Goal: Task Accomplishment & Management: Complete application form

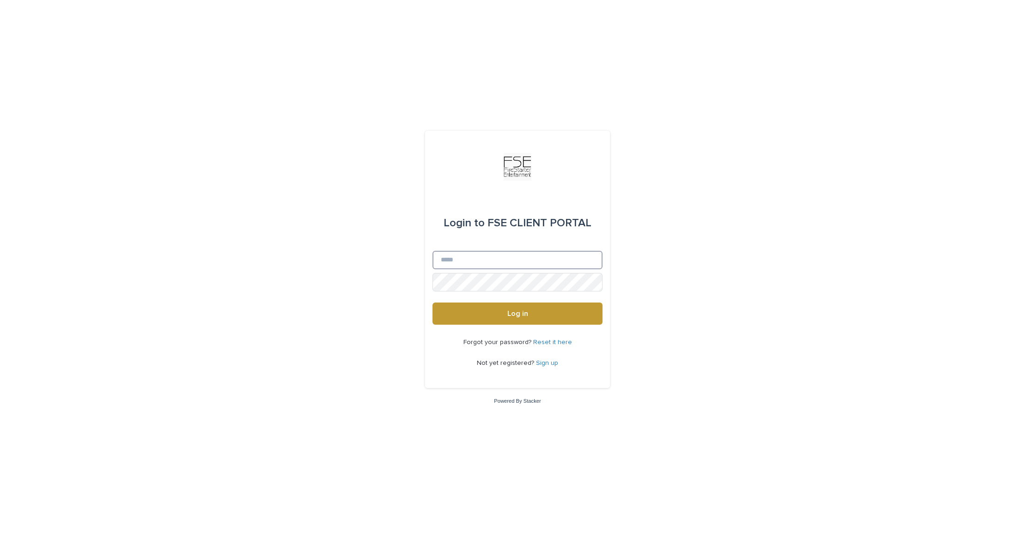
type input "**********"
click at [549, 312] on button "Log in" at bounding box center [518, 314] width 170 height 22
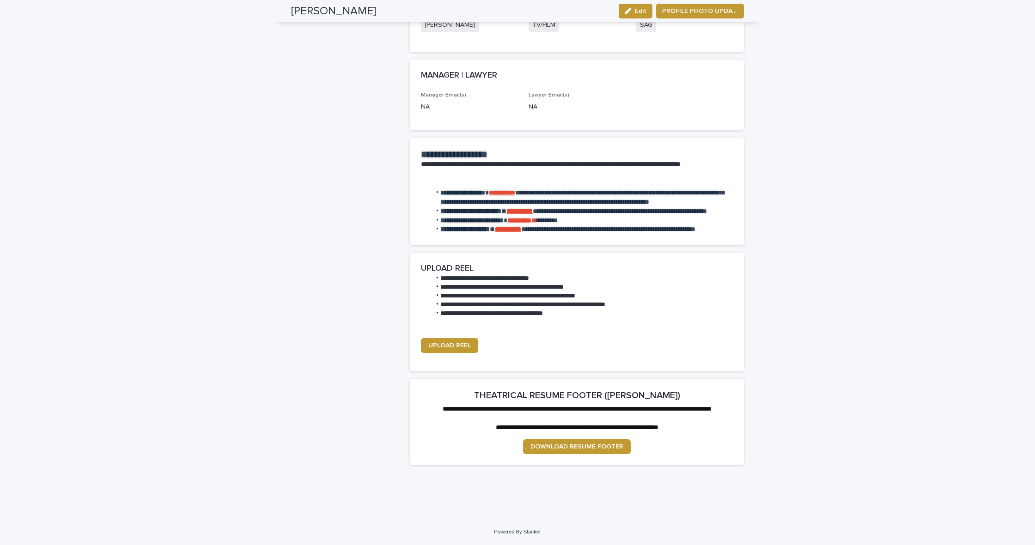
scroll to position [1018, 0]
click at [455, 342] on span "UPLOAD REEL" at bounding box center [449, 345] width 43 height 6
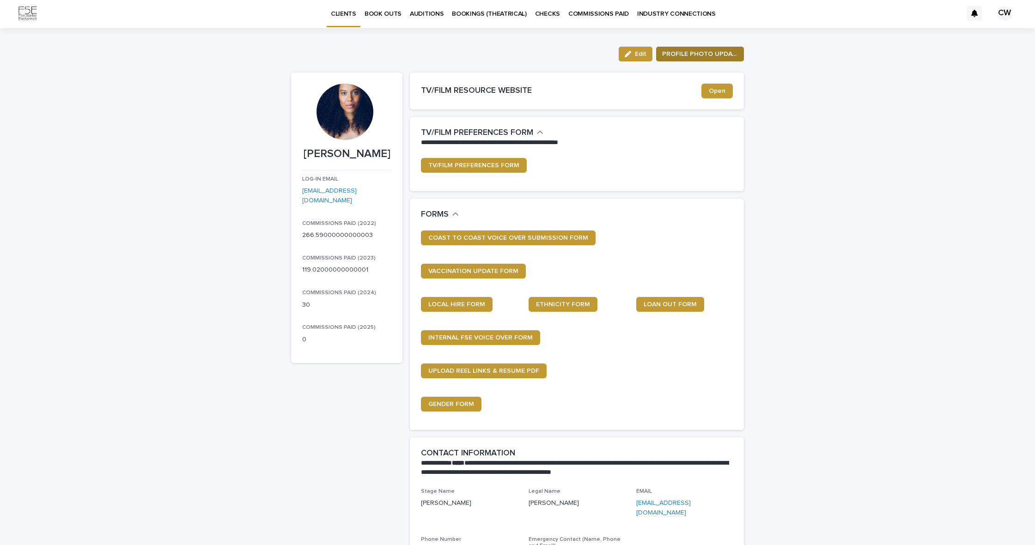
scroll to position [3, 0]
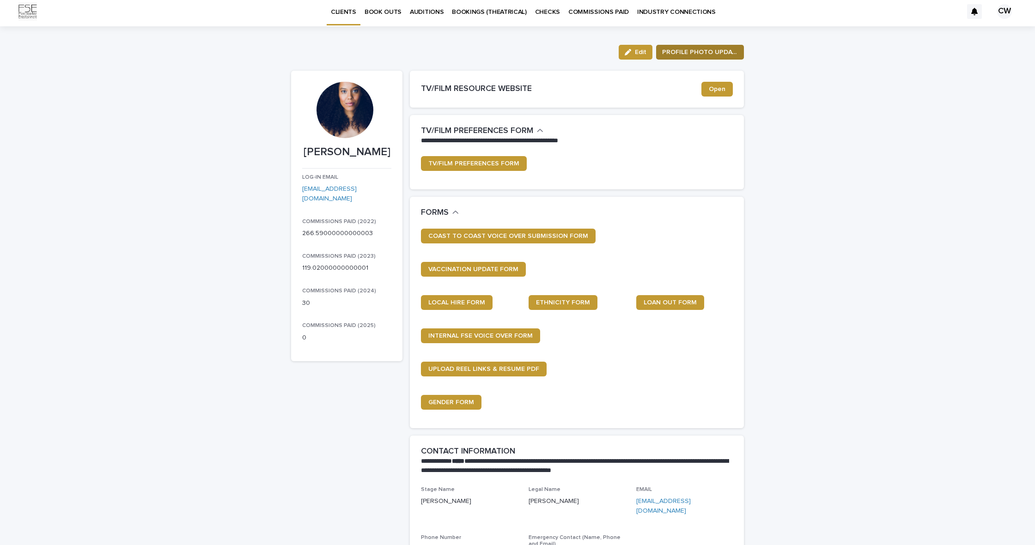
click at [709, 56] on span "PROFILE PHOTO UPDATE" at bounding box center [700, 52] width 76 height 9
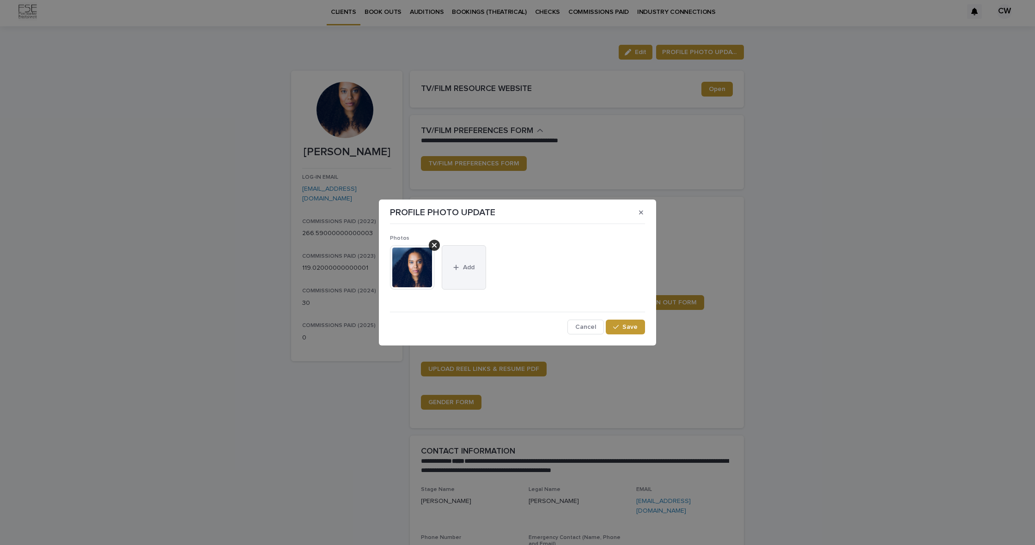
click at [471, 267] on span "Add" at bounding box center [469, 267] width 12 height 6
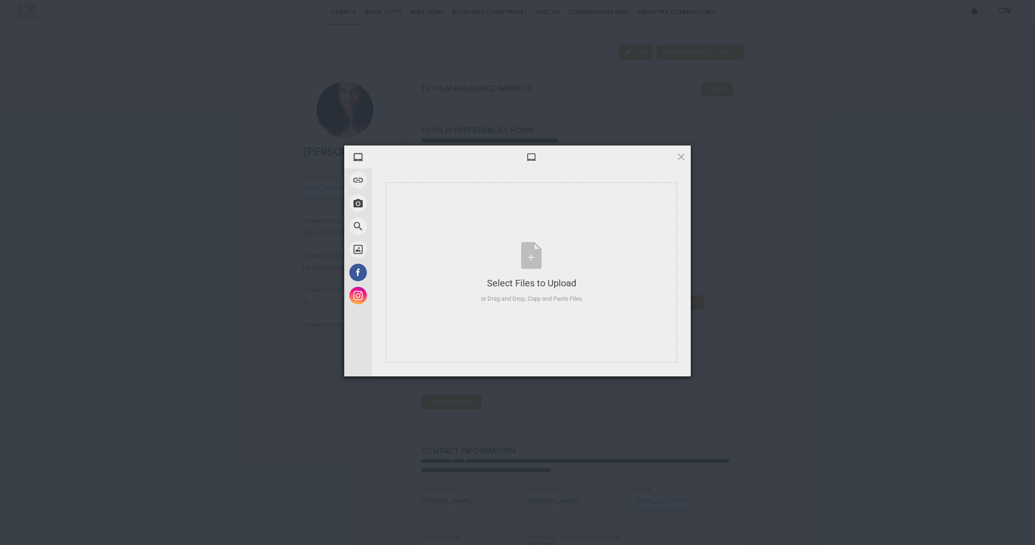
click at [681, 159] on span at bounding box center [681, 157] width 10 height 10
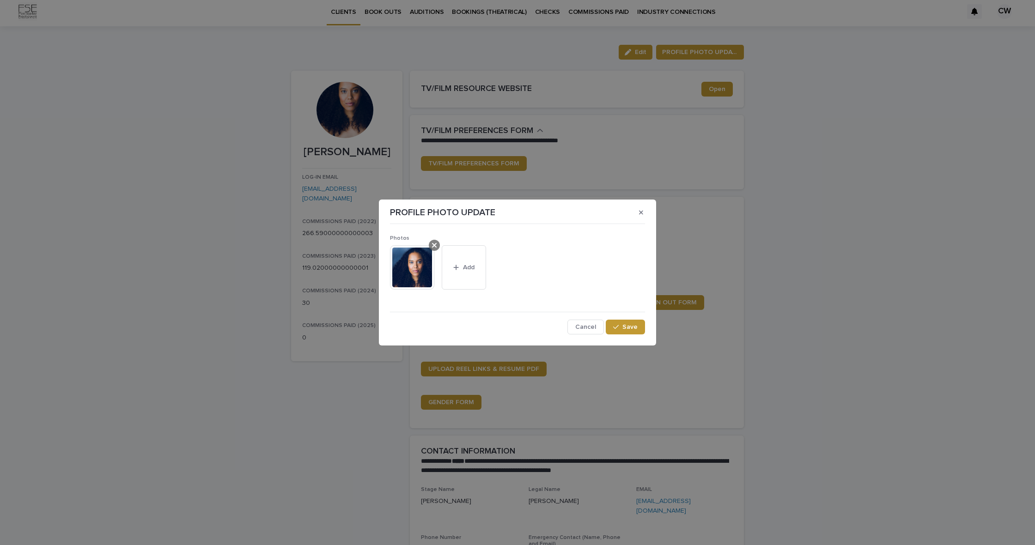
click at [435, 245] on icon at bounding box center [434, 245] width 5 height 5
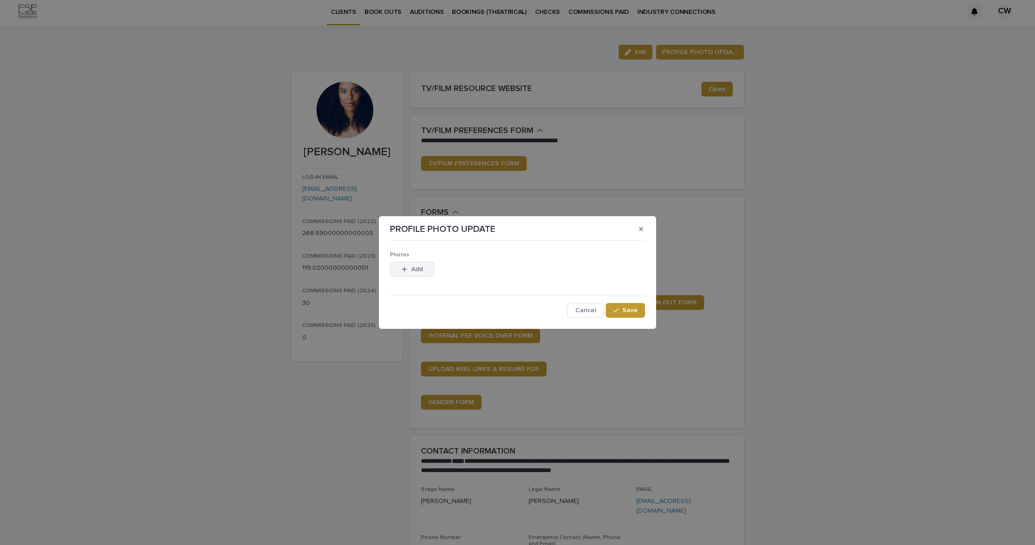
click at [420, 271] on span "Add" at bounding box center [417, 269] width 12 height 6
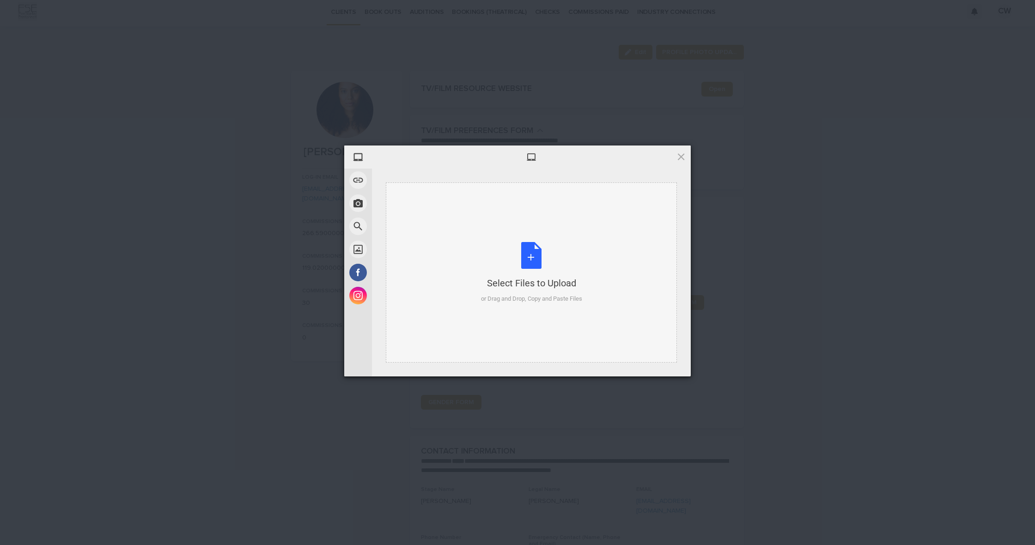
click at [541, 273] on div "Select Files to Upload or Drag and Drop, Copy and Paste Files" at bounding box center [531, 272] width 101 height 61
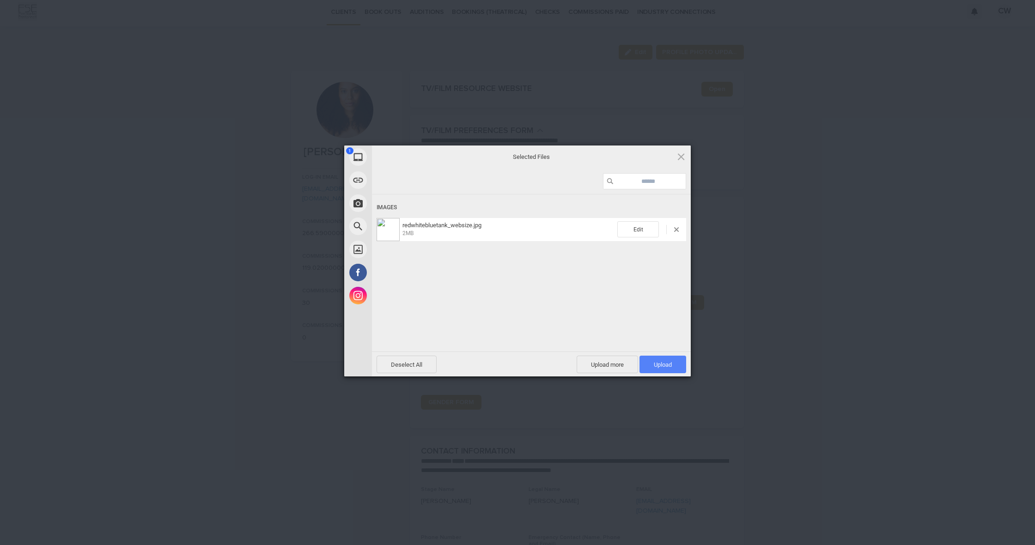
click at [671, 362] on span "Upload 1" at bounding box center [663, 364] width 18 height 7
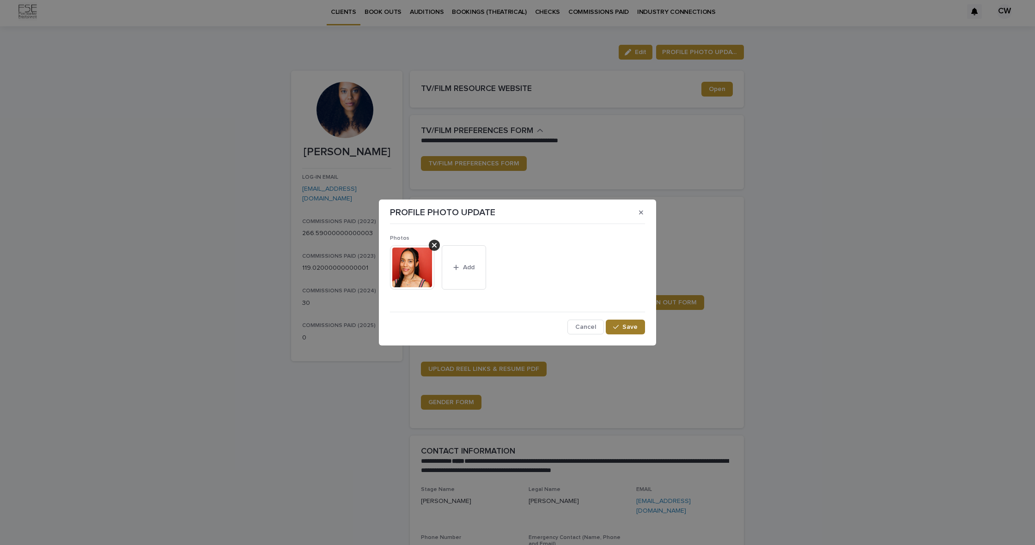
click at [628, 330] on span "Save" at bounding box center [630, 327] width 15 height 6
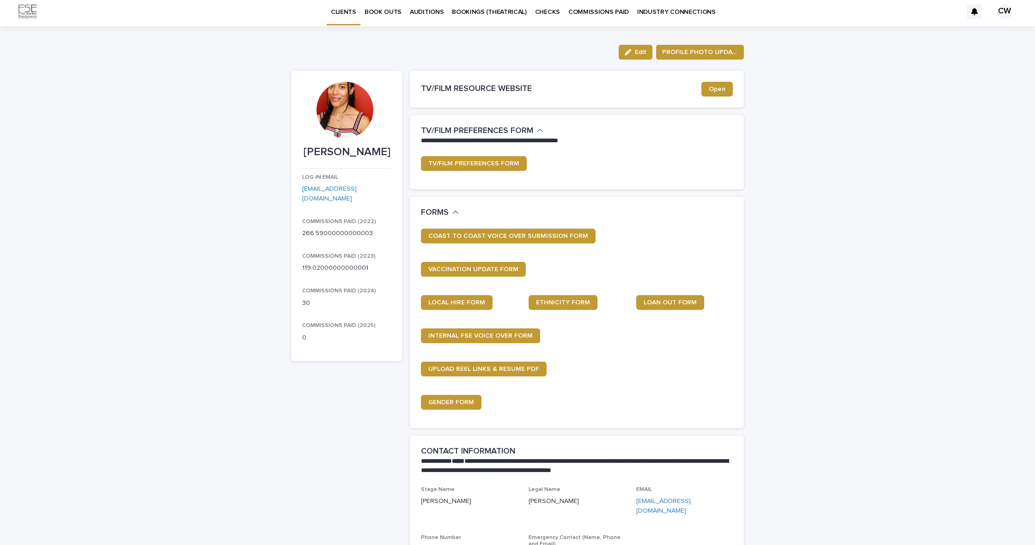
click at [344, 114] on div at bounding box center [345, 110] width 56 height 56
click at [709, 53] on span "PROFILE PHOTO UPDATE" at bounding box center [700, 52] width 76 height 9
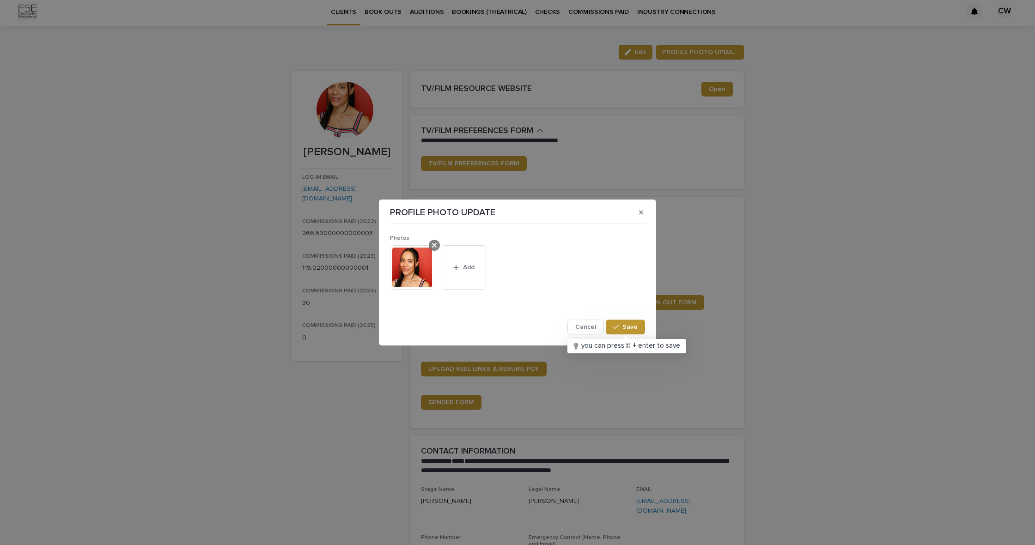
click at [436, 246] on icon at bounding box center [434, 245] width 5 height 7
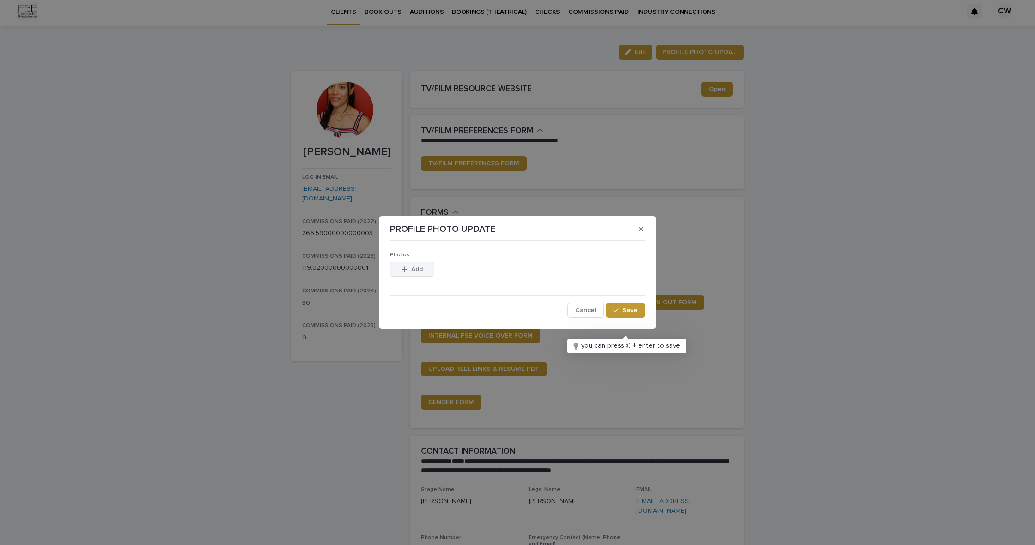
click at [416, 269] on span "Add" at bounding box center [417, 269] width 12 height 6
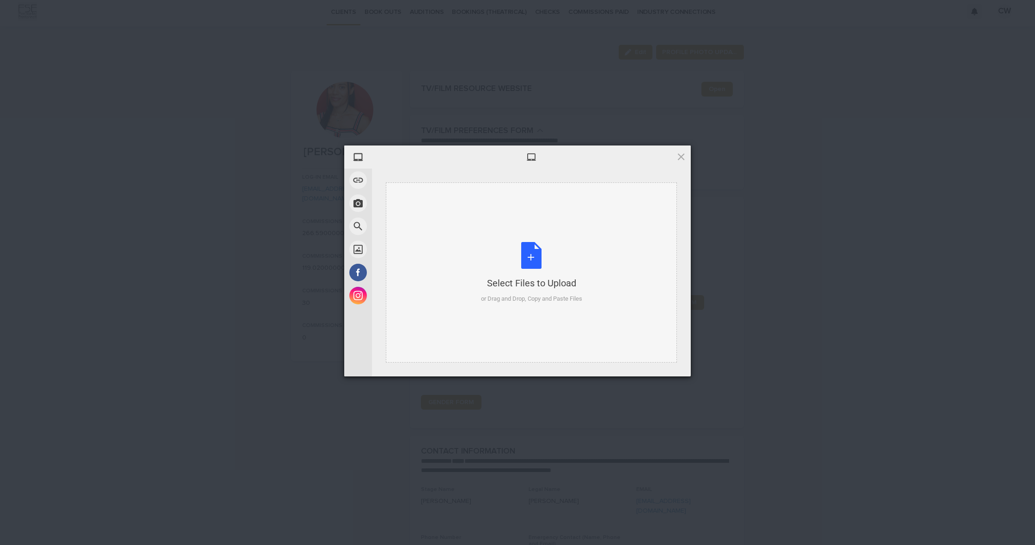
click at [531, 257] on div "Select Files to Upload or Drag and Drop, Copy and Paste Files" at bounding box center [531, 272] width 101 height 61
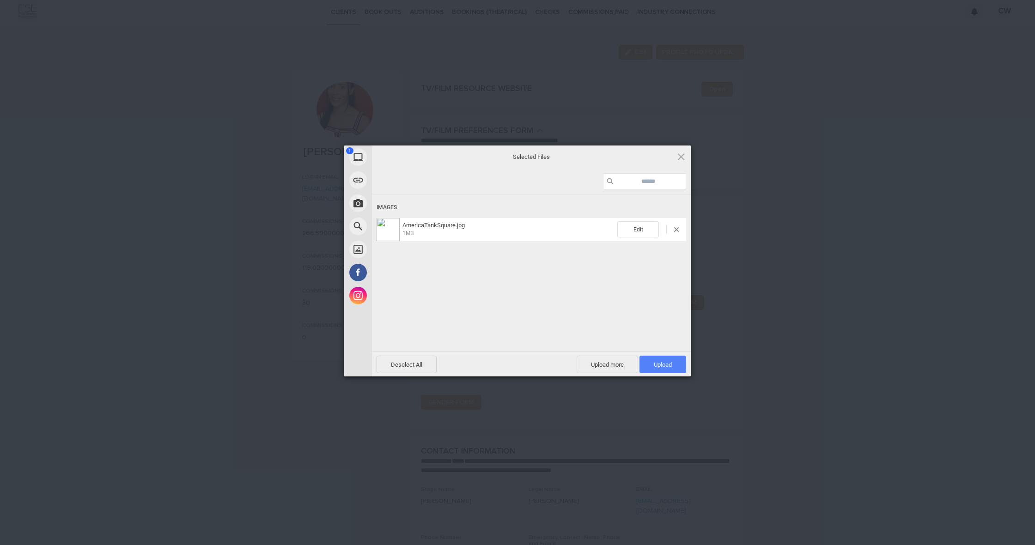
click at [664, 365] on span "Upload 1" at bounding box center [663, 364] width 18 height 7
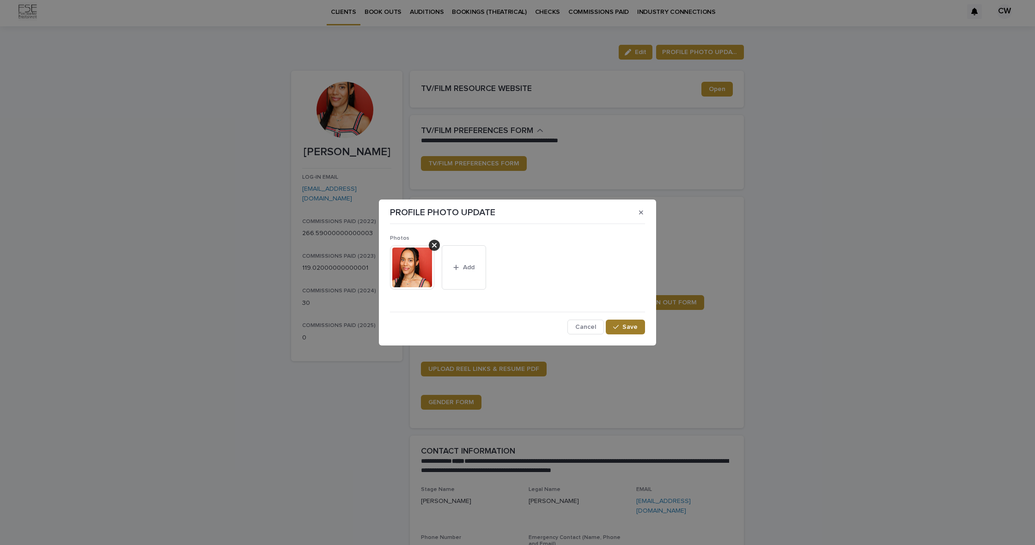
click at [627, 330] on span "Save" at bounding box center [630, 327] width 15 height 6
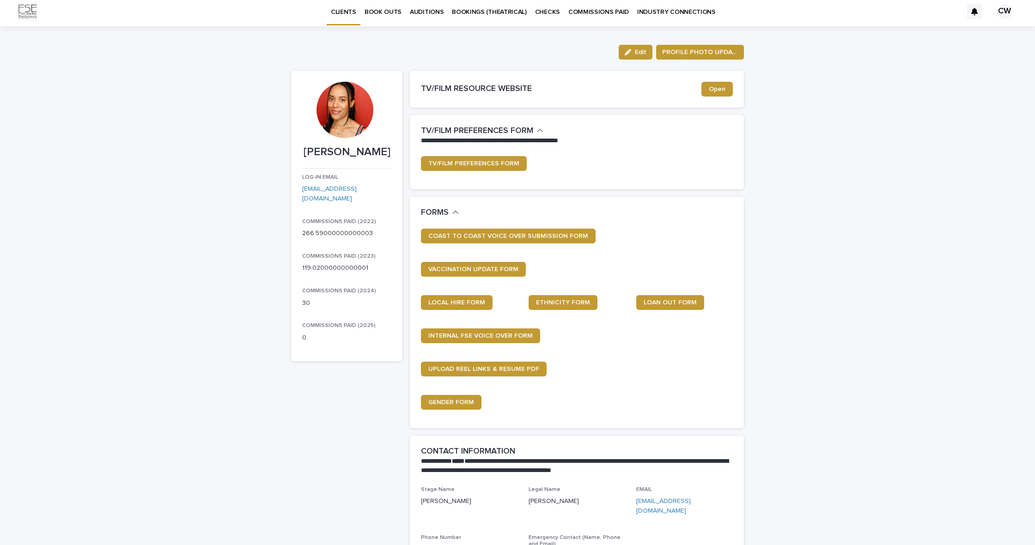
click at [383, 13] on p "BOOK OUTS" at bounding box center [383, 6] width 37 height 19
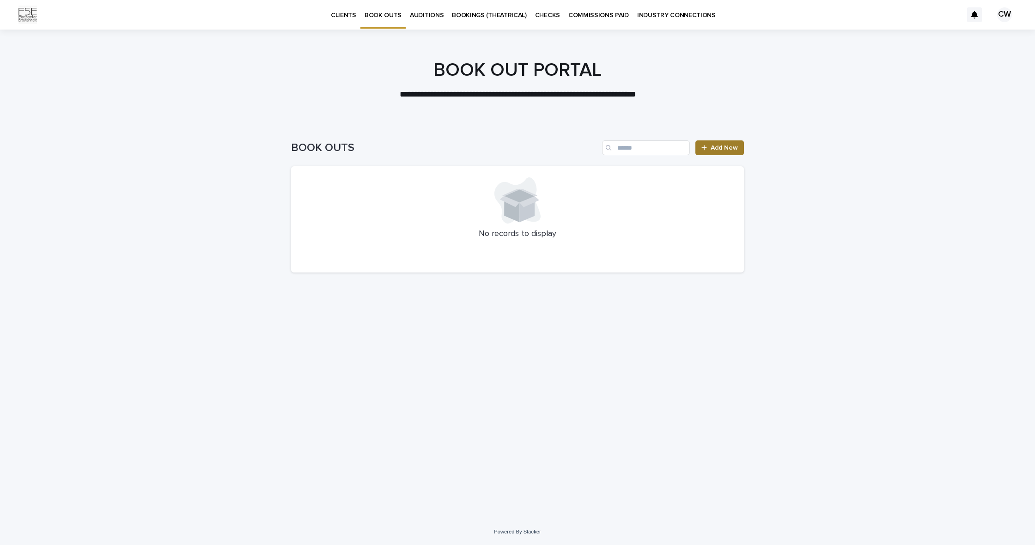
click at [720, 146] on span "Add New" at bounding box center [724, 148] width 27 height 6
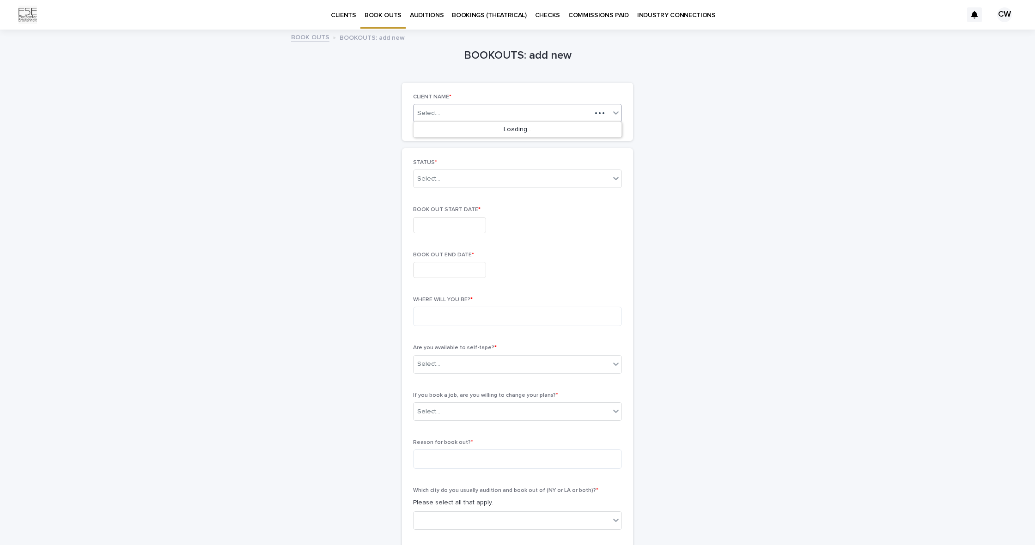
click at [611, 111] on icon at bounding box center [615, 112] width 9 height 9
click at [487, 130] on div "[PERSON_NAME]" at bounding box center [518, 130] width 208 height 16
click at [615, 184] on div at bounding box center [616, 178] width 11 height 17
drag, startPoint x: 578, startPoint y: 204, endPoint x: 574, endPoint y: 199, distance: 6.0
click at [574, 199] on div "CURRENT BOOK OUT" at bounding box center [518, 196] width 208 height 16
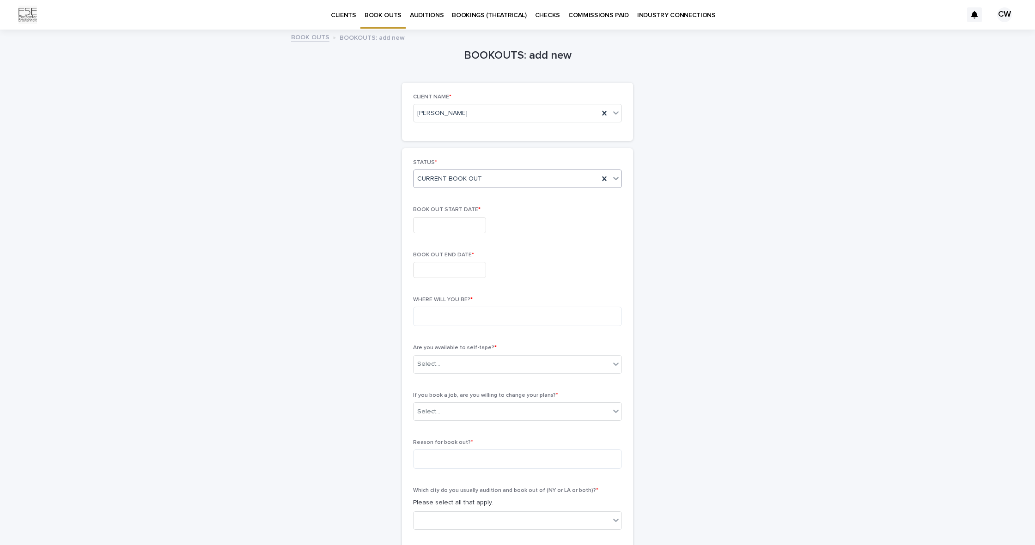
click at [476, 224] on input "text" at bounding box center [449, 225] width 73 height 16
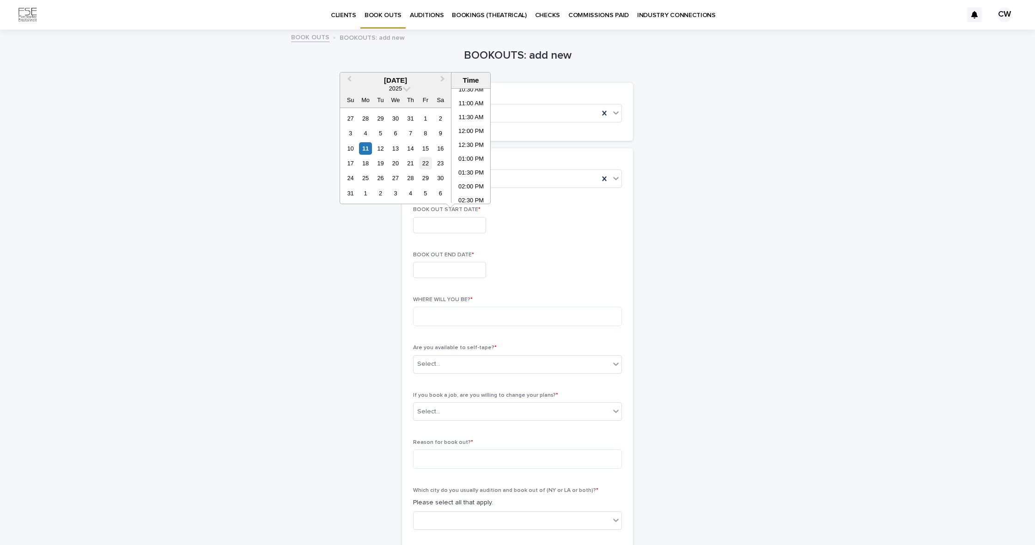
click at [424, 165] on div "22" at bounding box center [425, 163] width 12 height 12
type input "**********"
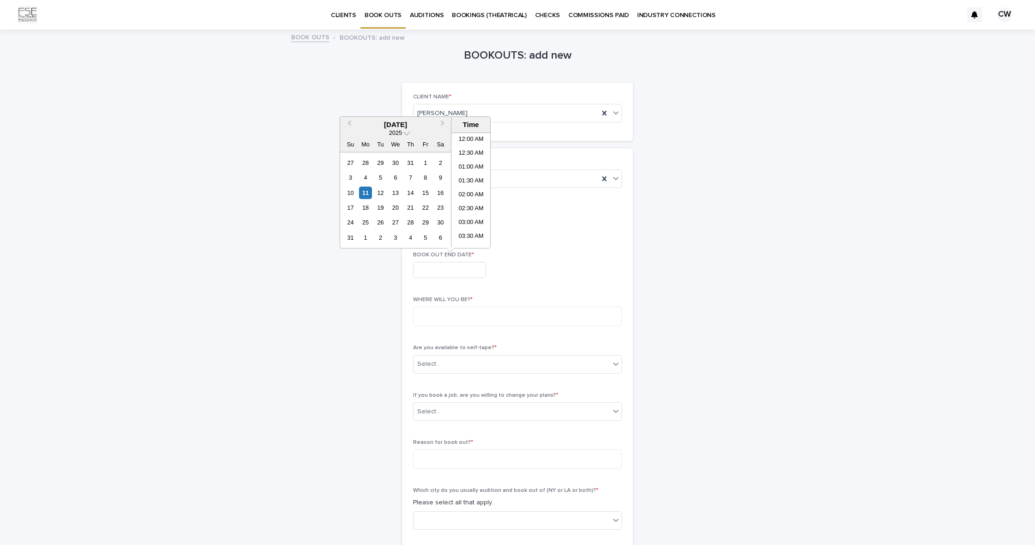
click at [463, 270] on input "text" at bounding box center [449, 270] width 73 height 16
click at [382, 223] on div "26" at bounding box center [380, 222] width 12 height 12
click at [476, 241] on li "11:30 PM" at bounding box center [471, 240] width 39 height 14
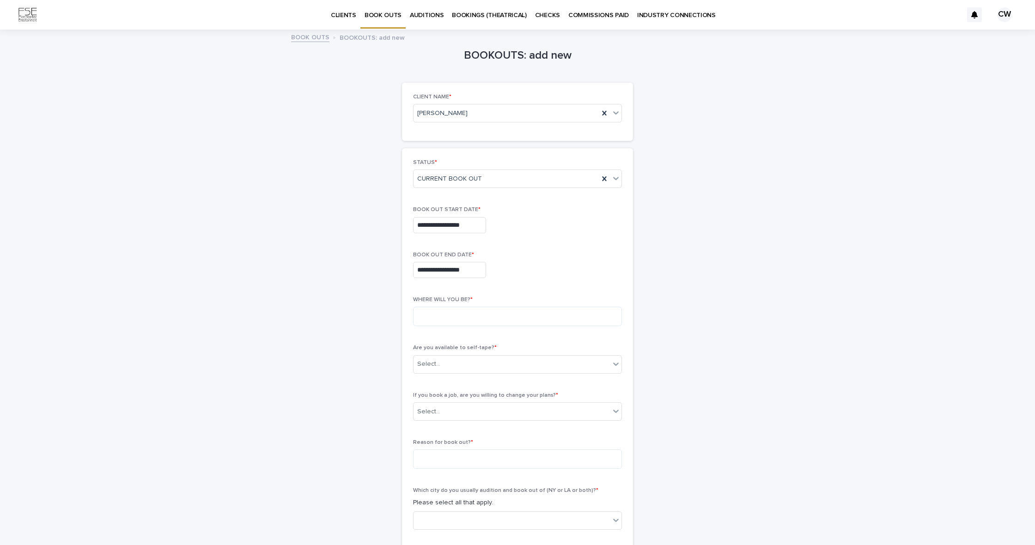
type input "**********"
click at [697, 248] on div "**********" at bounding box center [517, 362] width 453 height 662
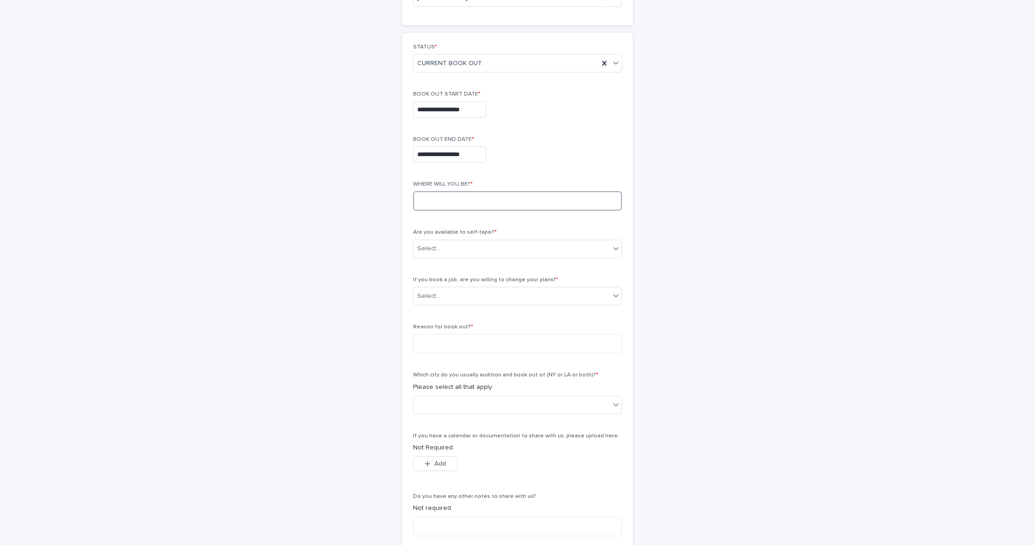
click at [505, 196] on textarea at bounding box center [517, 200] width 209 height 19
type textarea "*"
drag, startPoint x: 452, startPoint y: 199, endPoint x: 320, endPoint y: 183, distance: 132.6
click at [320, 183] on div "**********" at bounding box center [517, 245] width 453 height 662
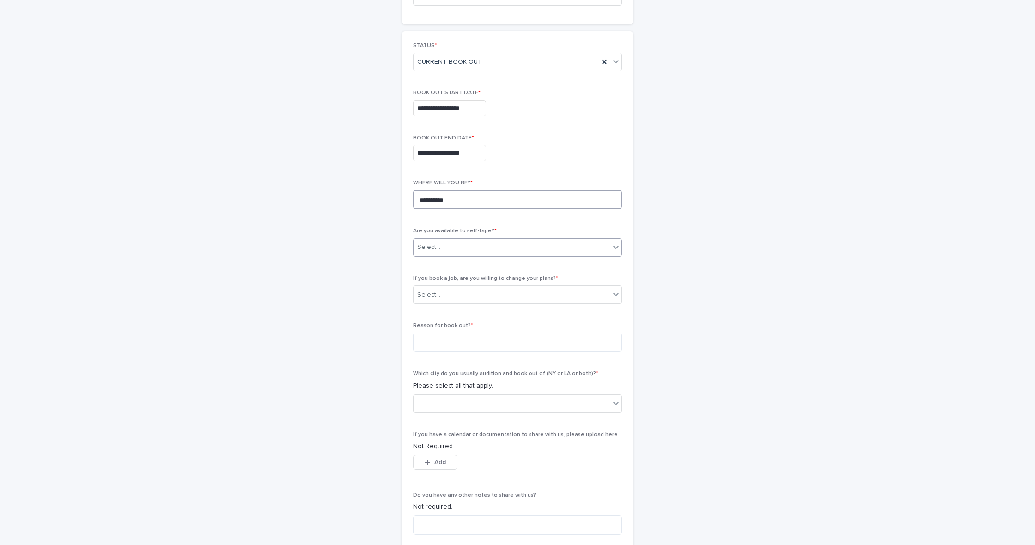
type textarea "**********"
click at [473, 240] on div "Select..." at bounding box center [512, 247] width 196 height 15
click at [456, 275] on div "NO" at bounding box center [518, 279] width 208 height 16
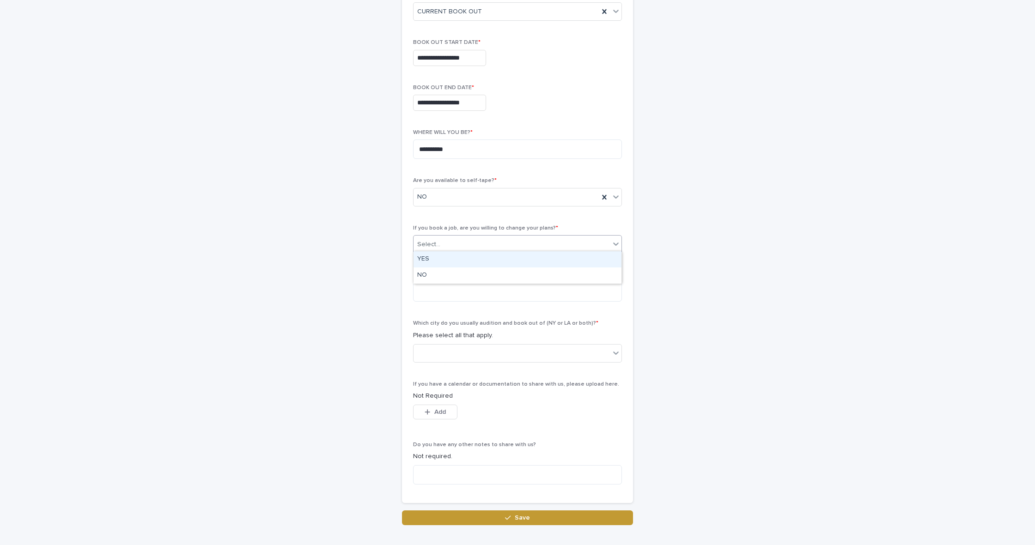
click at [525, 238] on div "Select..." at bounding box center [512, 244] width 196 height 15
click at [458, 258] on div "YES" at bounding box center [518, 259] width 208 height 16
click at [507, 291] on textarea at bounding box center [517, 291] width 209 height 19
type textarea "**********"
click at [620, 351] on icon at bounding box center [615, 352] width 9 height 9
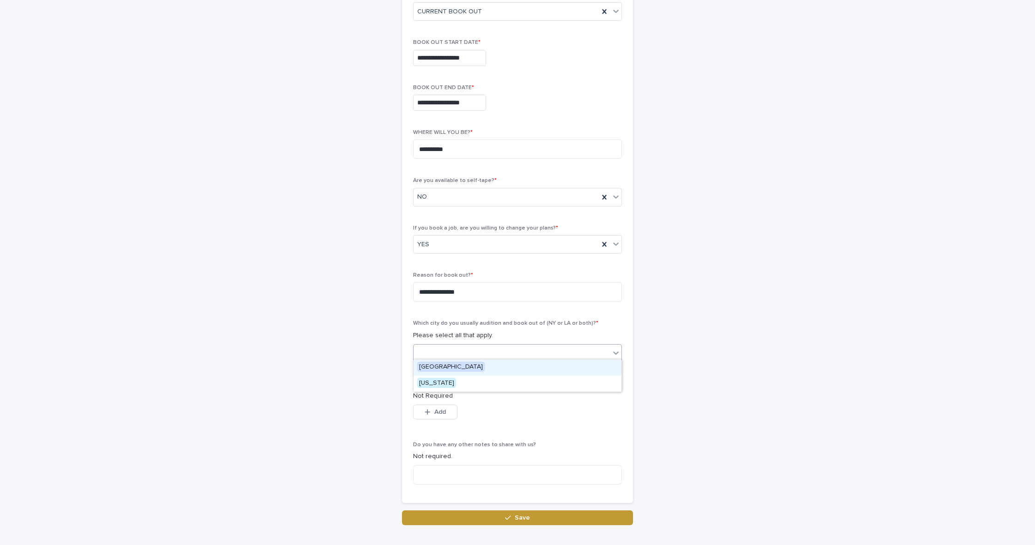
click at [520, 367] on div "[GEOGRAPHIC_DATA]" at bounding box center [518, 368] width 208 height 16
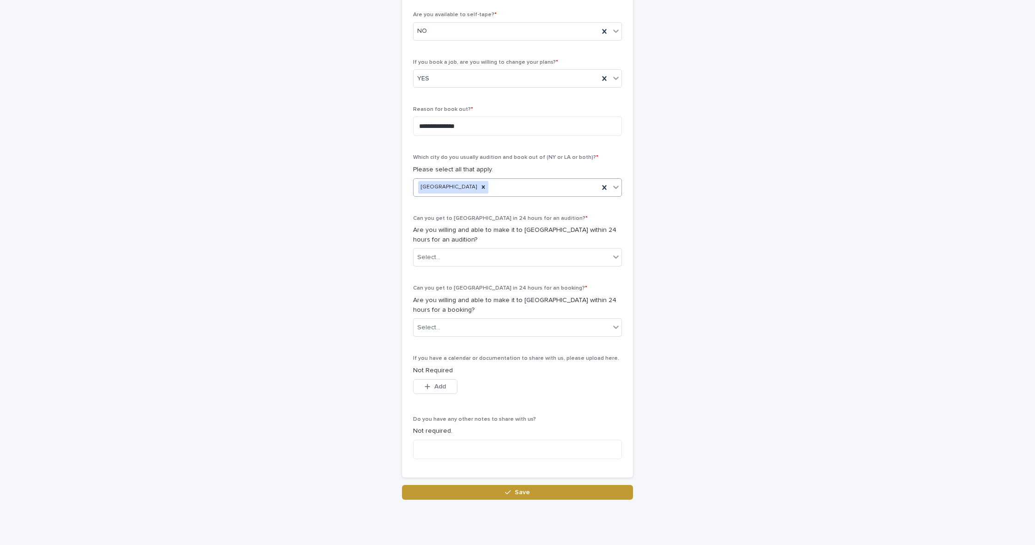
scroll to position [335, 0]
click at [615, 255] on icon at bounding box center [615, 255] width 9 height 9
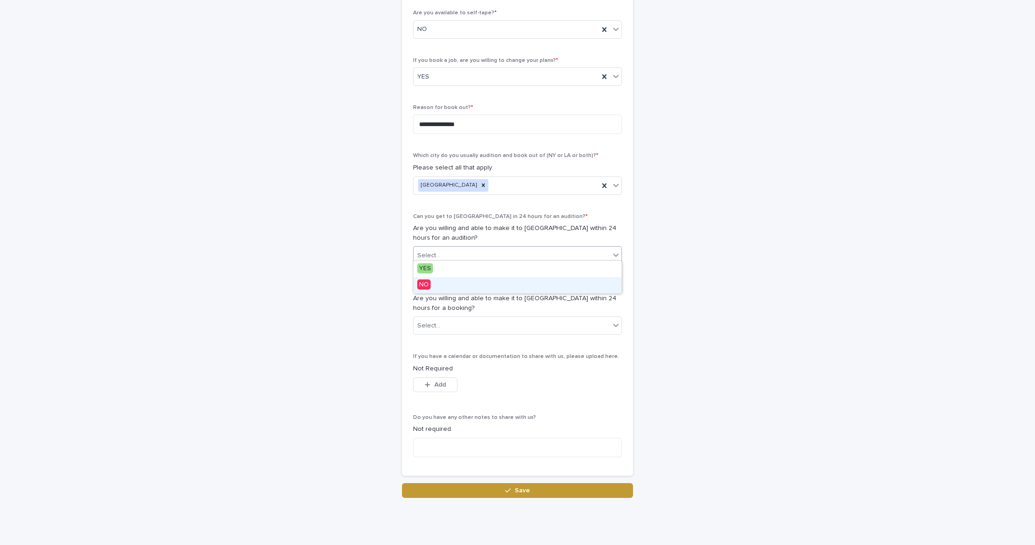
click at [534, 283] on div "NO" at bounding box center [518, 285] width 208 height 16
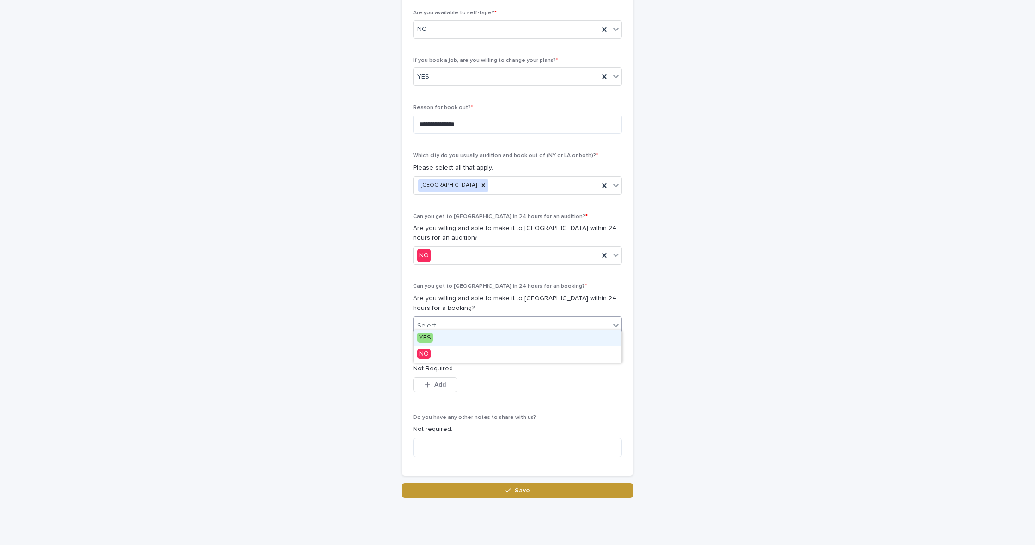
click at [609, 321] on div "Select..." at bounding box center [512, 325] width 196 height 15
click at [535, 337] on div "YES" at bounding box center [518, 338] width 208 height 16
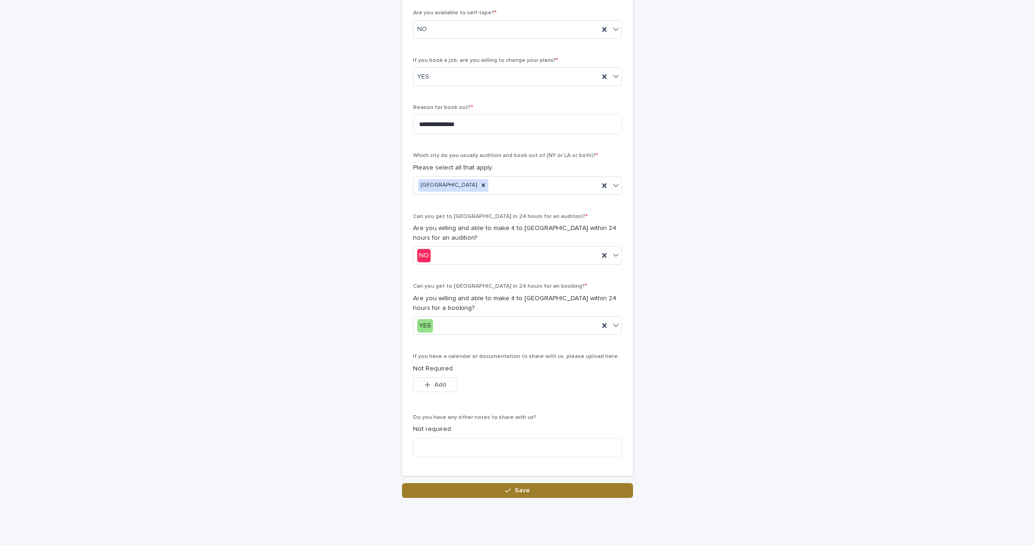
click at [522, 488] on span "Save" at bounding box center [522, 491] width 15 height 6
